Goal: Navigation & Orientation: Find specific page/section

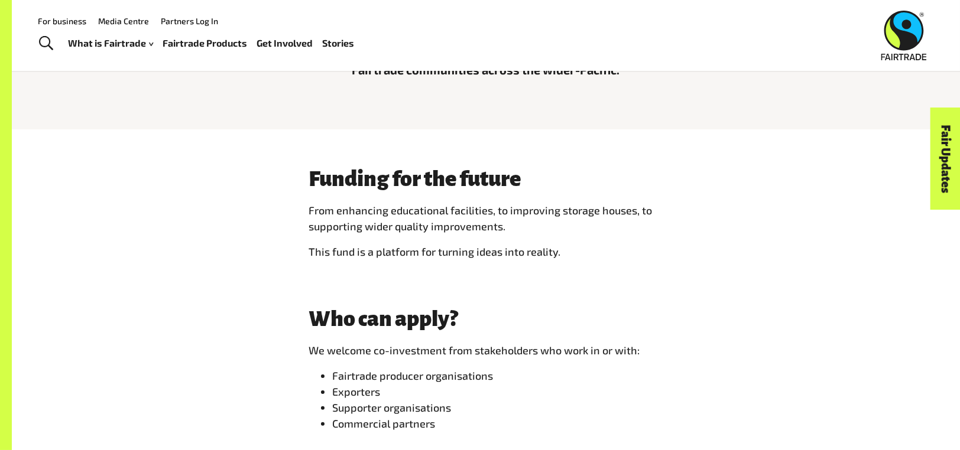
scroll to position [473, 0]
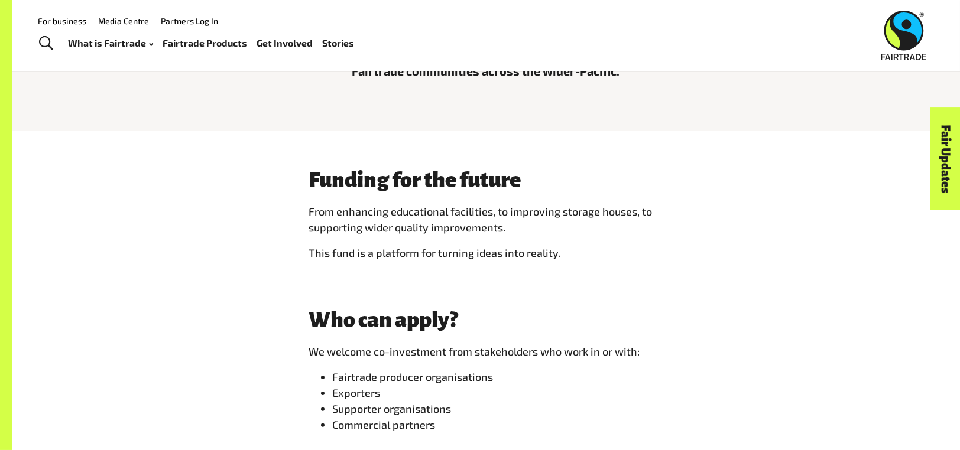
click at [328, 36] on link "Stories" at bounding box center [339, 43] width 32 height 17
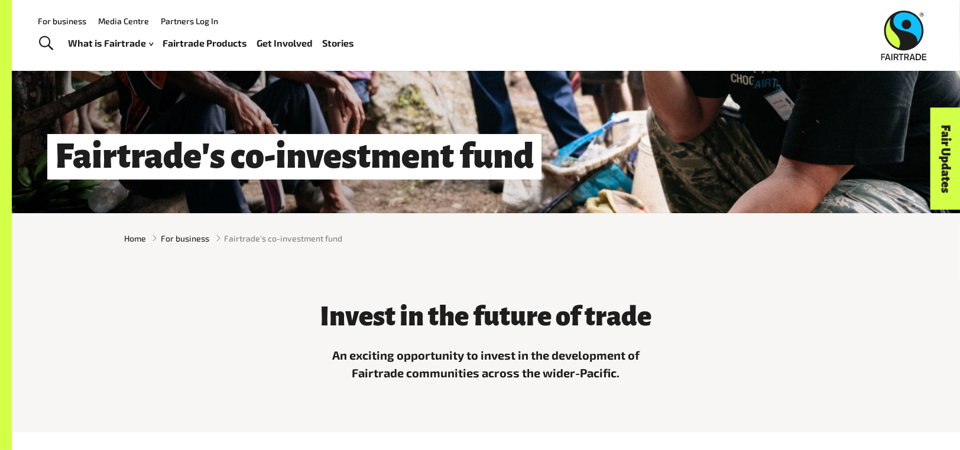
scroll to position [157, 0]
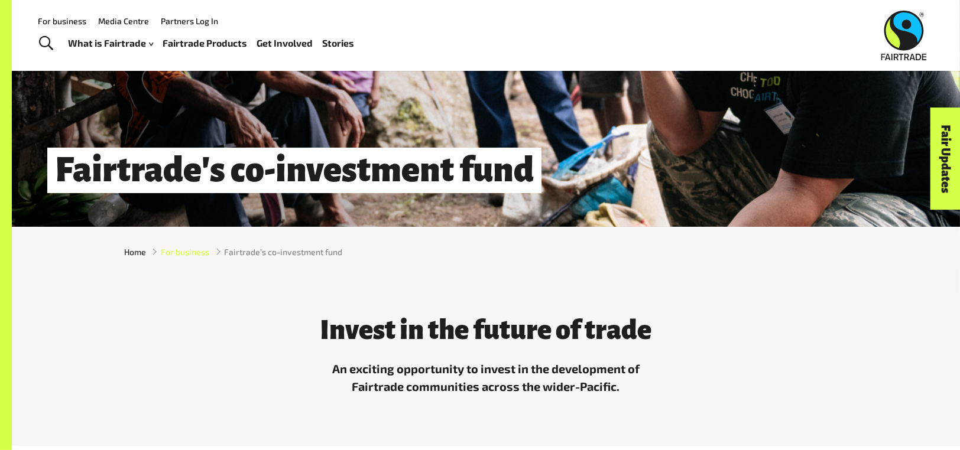
click at [169, 251] on span "For business" at bounding box center [185, 252] width 48 height 12
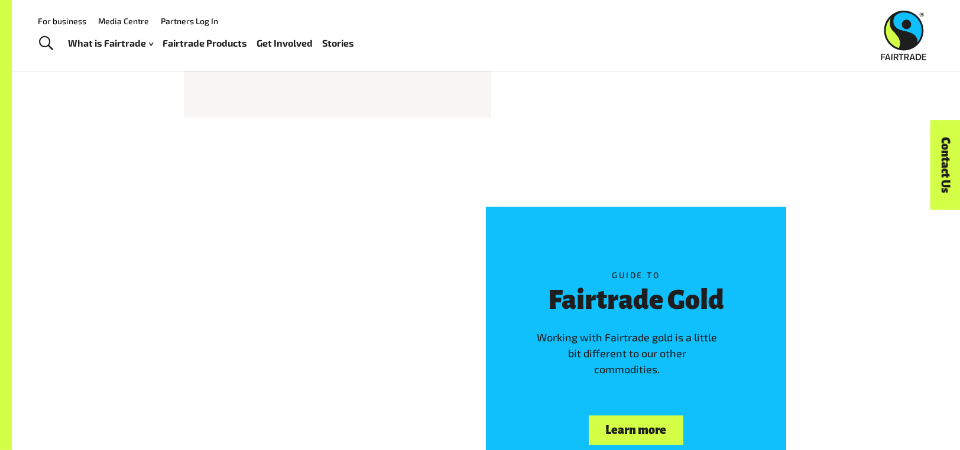
scroll to position [3626, 0]
